Goal: Information Seeking & Learning: Find specific fact

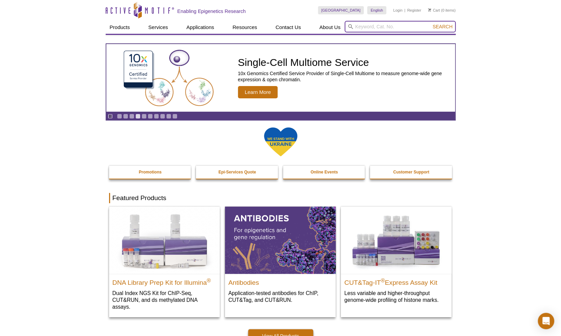
click at [363, 31] on input "search" at bounding box center [399, 27] width 111 height 12
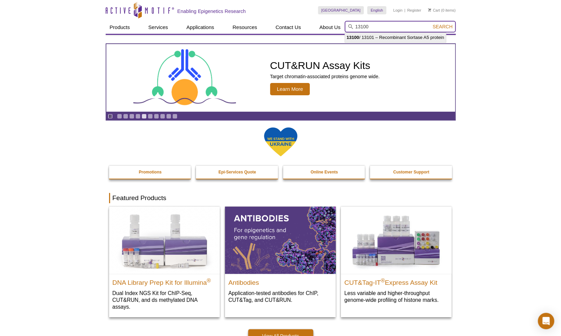
type input "13100"
click at [441, 27] on span "Search" at bounding box center [442, 26] width 20 height 5
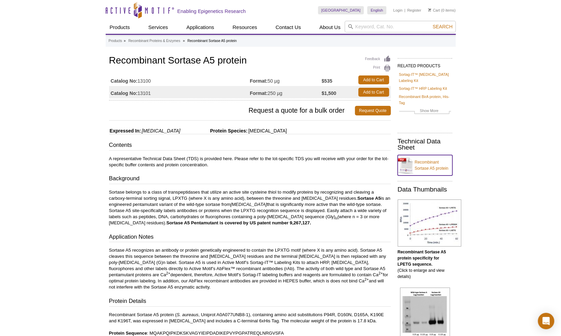
click at [430, 157] on link "Recombinant Sortase A5 protein" at bounding box center [424, 165] width 55 height 21
click at [366, 28] on input "search" at bounding box center [399, 27] width 111 height 12
type input "histone chaperone"
click at [430, 24] on button "Search" at bounding box center [442, 27] width 24 height 6
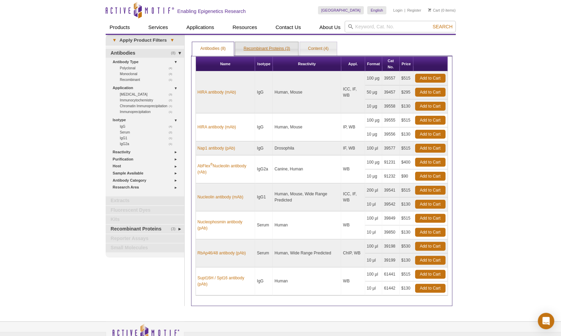
click at [264, 50] on link "Recombinant Proteins (3)" at bounding box center [266, 49] width 63 height 14
